Goal: Task Accomplishment & Management: Use online tool/utility

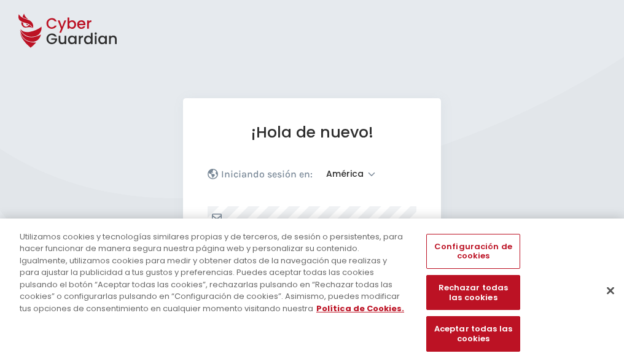
select select "América"
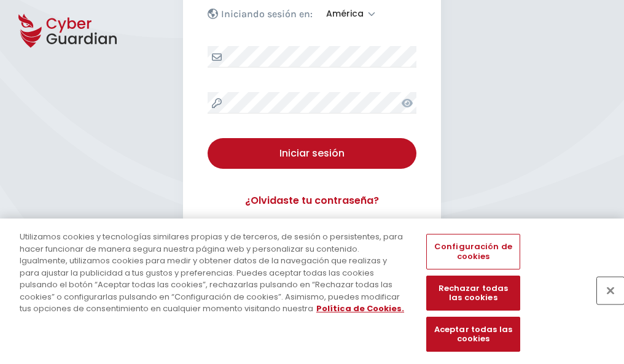
click at [605, 304] on button "Cerrar" at bounding box center [610, 290] width 27 height 27
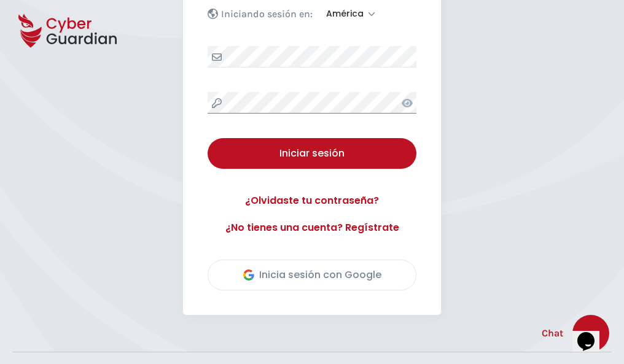
scroll to position [279, 0]
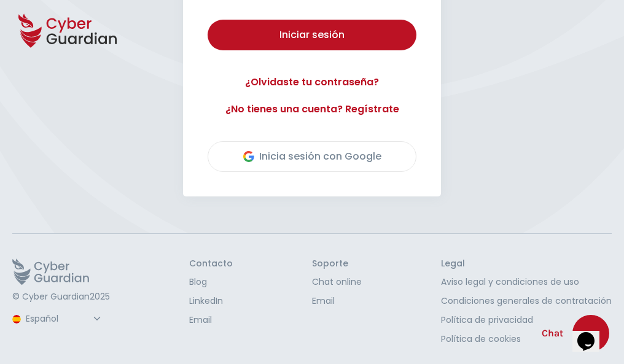
click at [208, 20] on button "Iniciar sesión" at bounding box center [312, 35] width 209 height 31
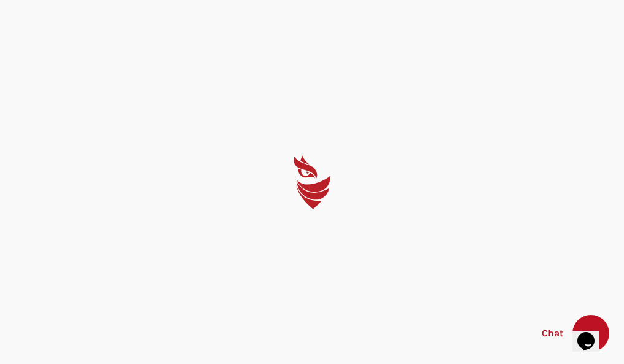
scroll to position [0, 0]
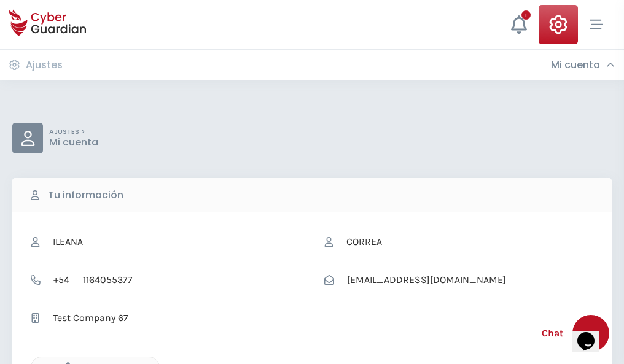
click at [65, 363] on icon "button" at bounding box center [65, 368] width 10 height 10
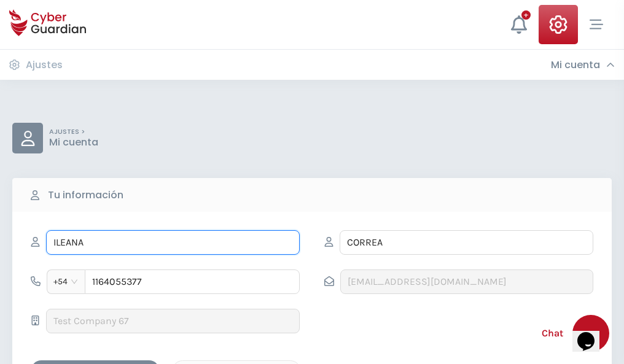
click at [173, 243] on input "ILEANA" at bounding box center [173, 242] width 254 height 25
type input "I"
type input "Efraín"
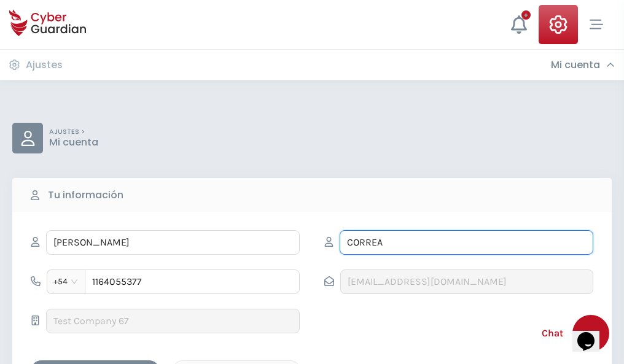
click at [466, 243] on input "CORREA" at bounding box center [467, 242] width 254 height 25
type input "C"
type input "Escamilla"
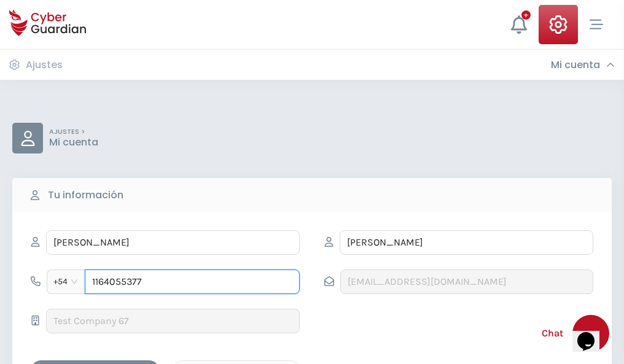
click at [192, 282] on input "1164055377" at bounding box center [192, 282] width 215 height 25
type input "1"
type input "4700209608"
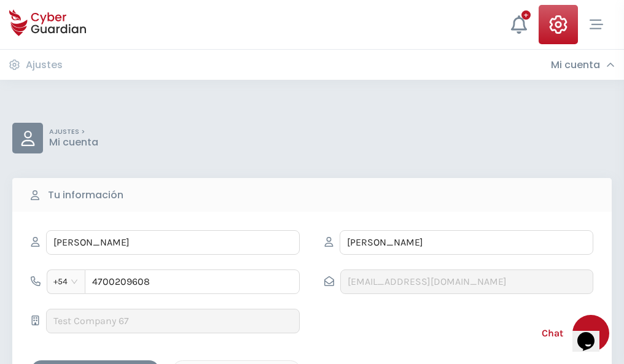
click at [237, 364] on div "Cancelar" at bounding box center [236, 371] width 109 height 15
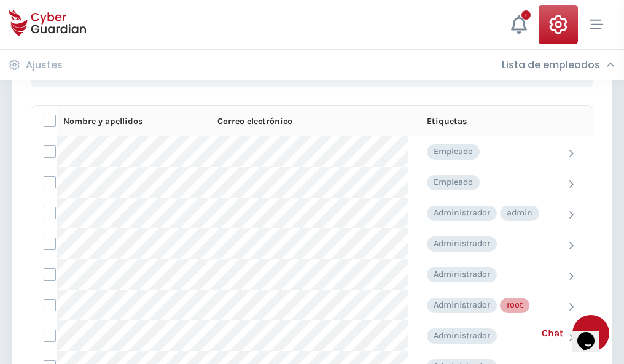
scroll to position [618, 0]
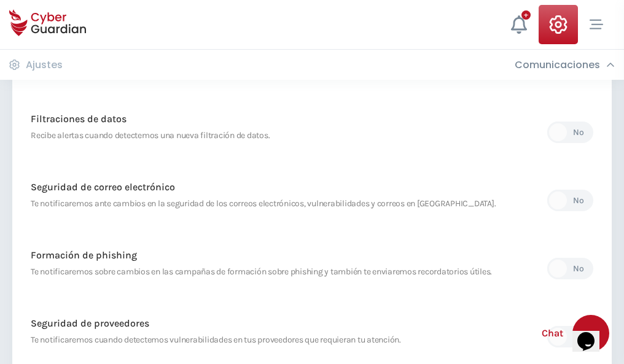
scroll to position [647, 0]
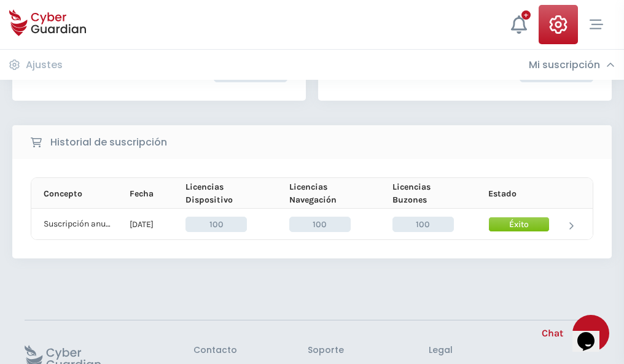
scroll to position [312, 0]
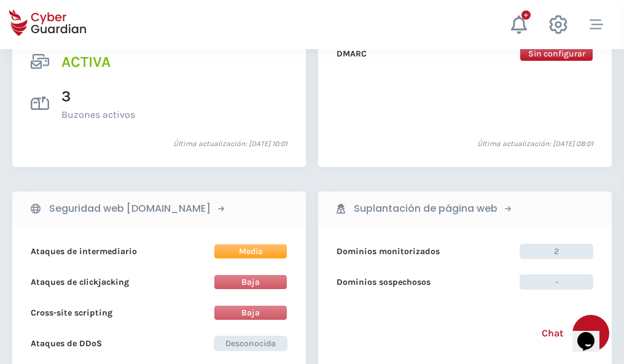
scroll to position [1248, 0]
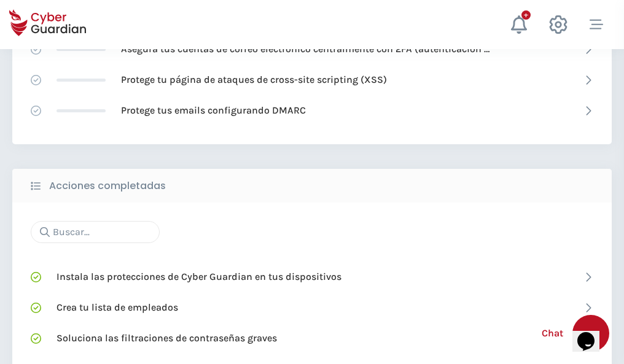
scroll to position [818, 0]
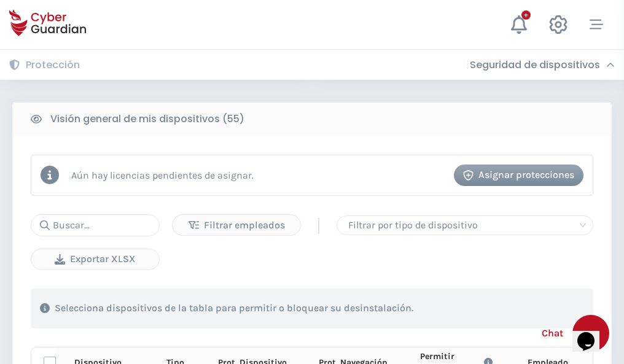
scroll to position [1086, 0]
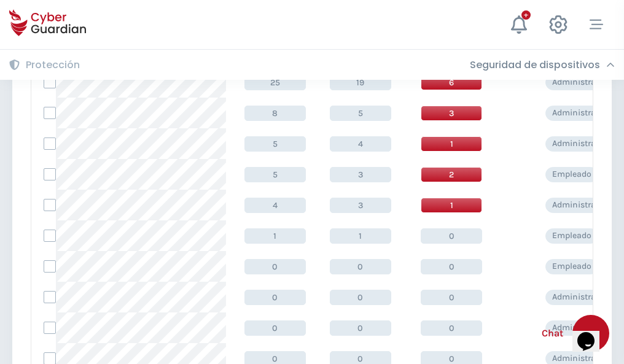
scroll to position [619, 0]
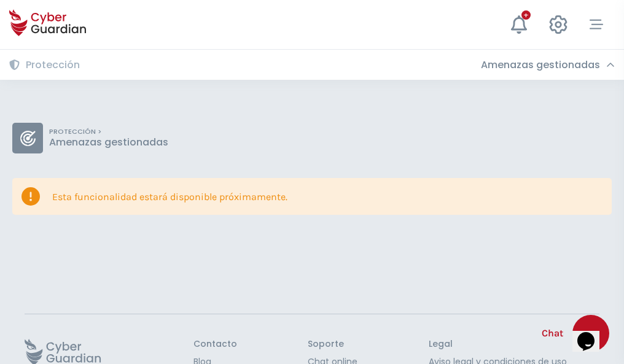
scroll to position [80, 0]
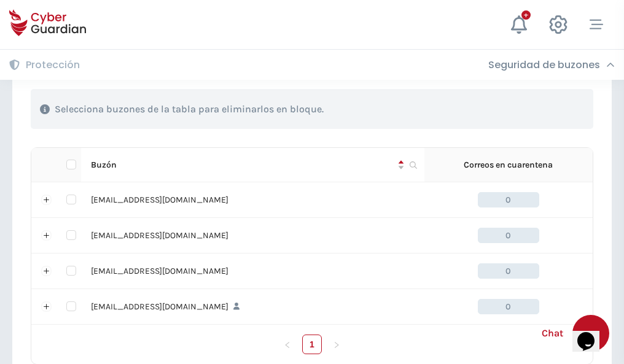
scroll to position [605, 0]
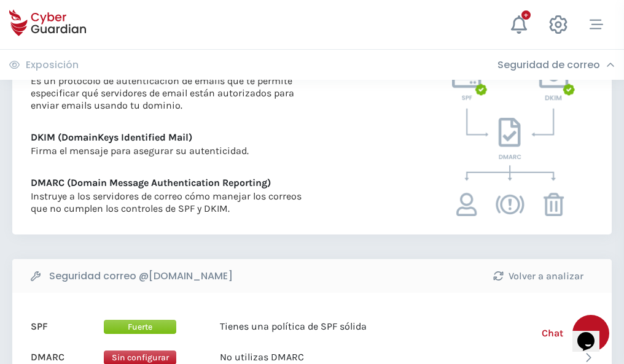
scroll to position [663, 0]
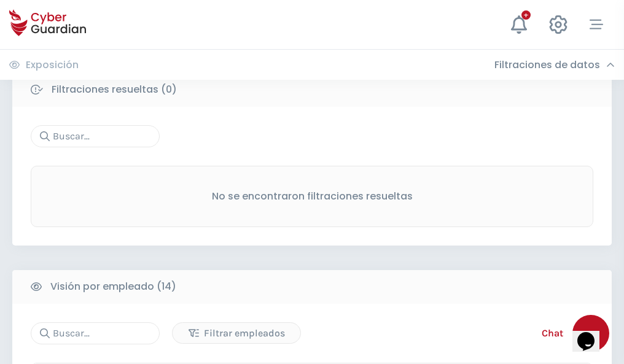
scroll to position [1110, 0]
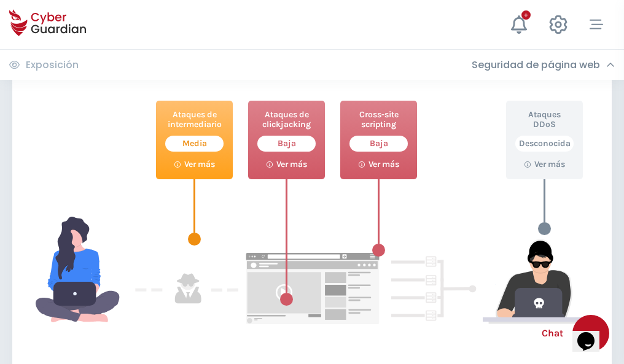
scroll to position [669, 0]
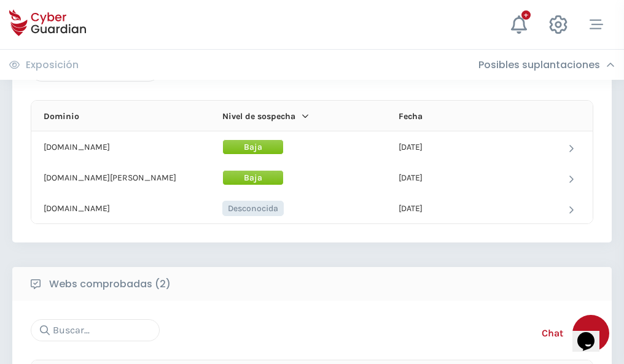
scroll to position [737, 0]
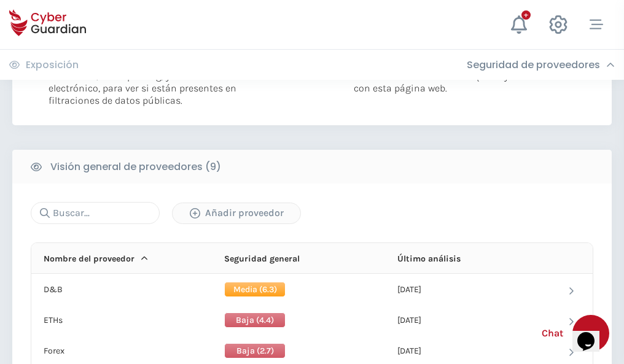
scroll to position [884, 0]
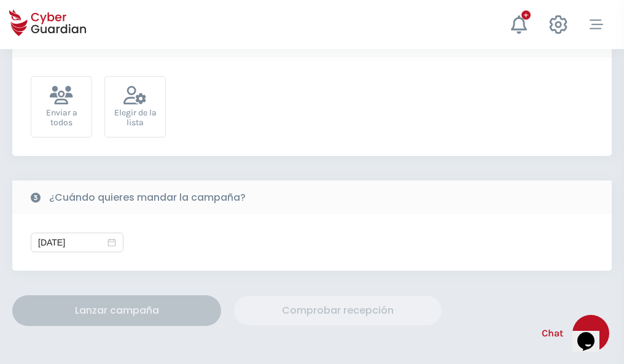
scroll to position [450, 0]
